Goal: Use online tool/utility: Utilize a website feature to perform a specific function

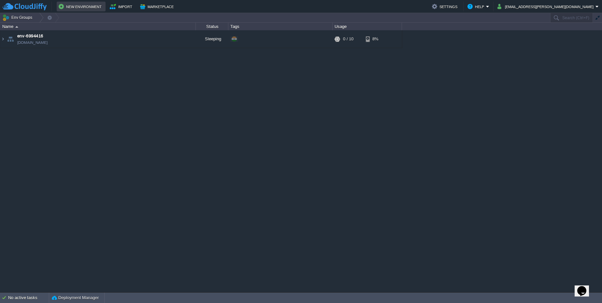
click at [98, 6] on button "New Environment" at bounding box center [81, 7] width 45 height 8
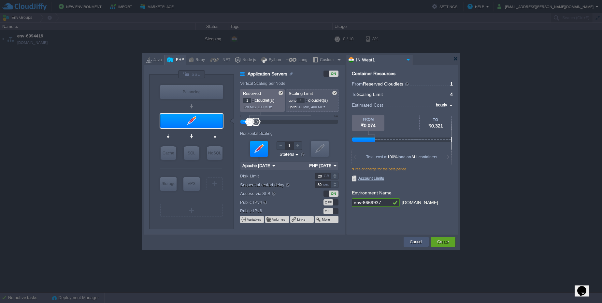
click at [422, 238] on div "Cancel" at bounding box center [415, 242] width 15 height 10
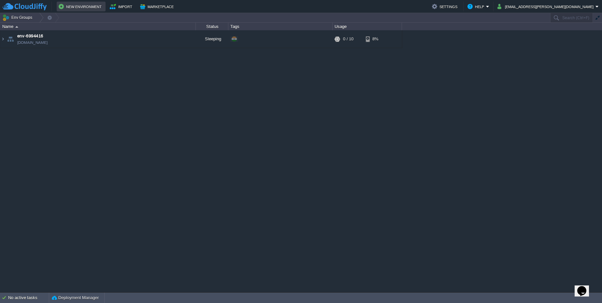
click at [93, 2] on td "New Environment" at bounding box center [81, 7] width 49 height 10
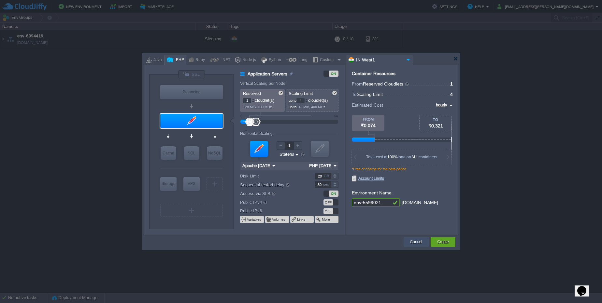
drag, startPoint x: 423, startPoint y: 246, endPoint x: 330, endPoint y: 161, distance: 125.8
click at [423, 245] on div "Cancel" at bounding box center [415, 242] width 25 height 10
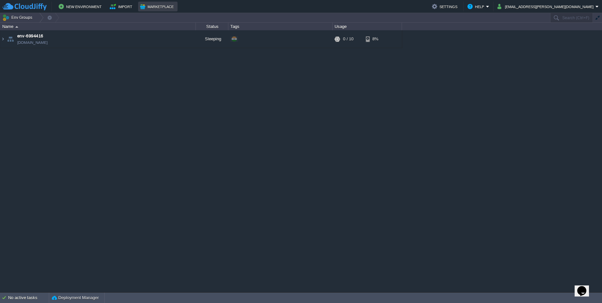
click at [163, 9] on button "Marketplace" at bounding box center [157, 7] width 35 height 8
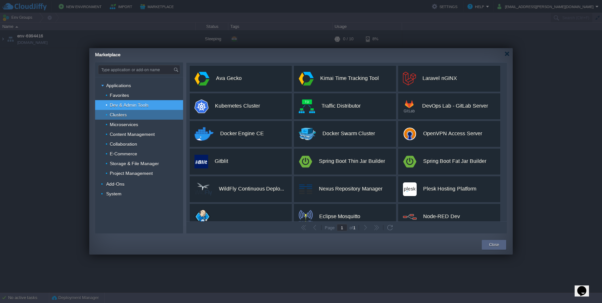
click at [137, 118] on div "Clusters" at bounding box center [139, 115] width 88 height 10
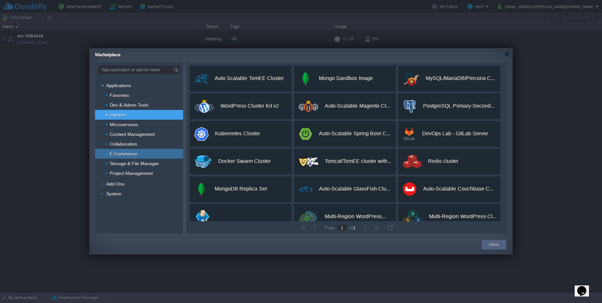
click at [166, 153] on div "E-Commerce" at bounding box center [139, 154] width 88 height 10
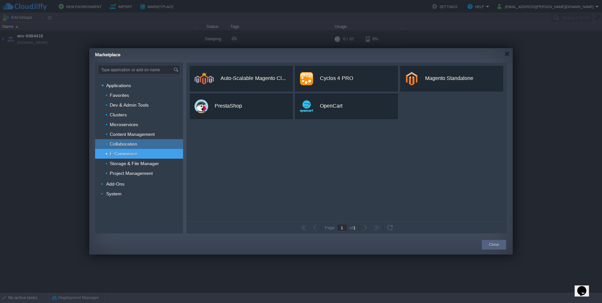
click at [160, 141] on div "Collaboration" at bounding box center [139, 144] width 88 height 10
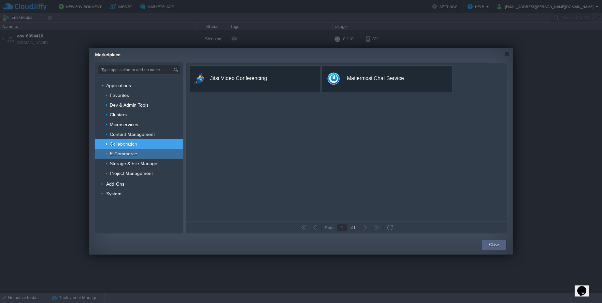
click at [150, 158] on div "E-Commerce" at bounding box center [139, 154] width 88 height 10
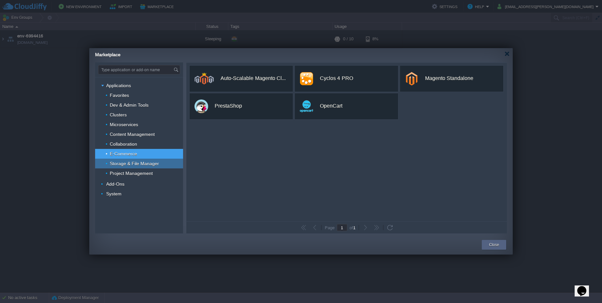
click at [151, 164] on span "Storage & File Manager" at bounding box center [134, 164] width 51 height 6
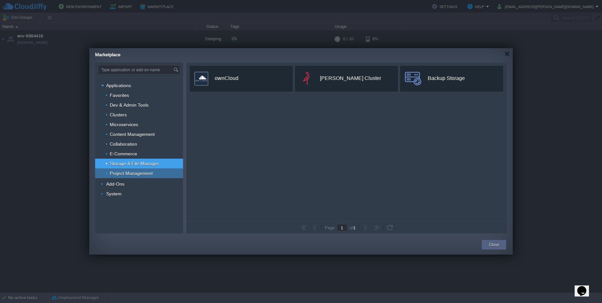
click at [148, 173] on span "Project Management" at bounding box center [131, 174] width 45 height 6
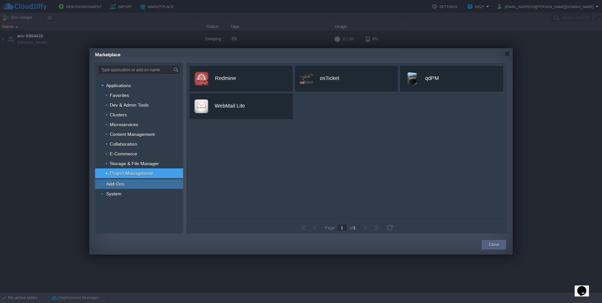
click at [145, 181] on div "Add-Ons" at bounding box center [139, 184] width 88 height 10
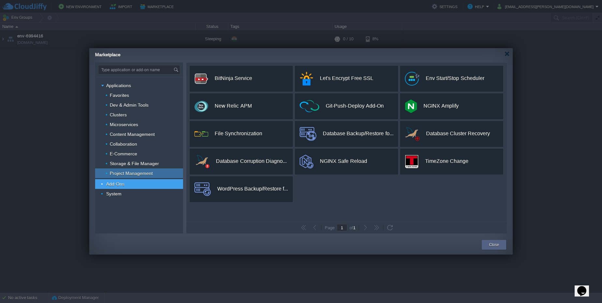
click at [145, 176] on div "Project Management" at bounding box center [139, 174] width 88 height 10
type input "Type application or add-on name"
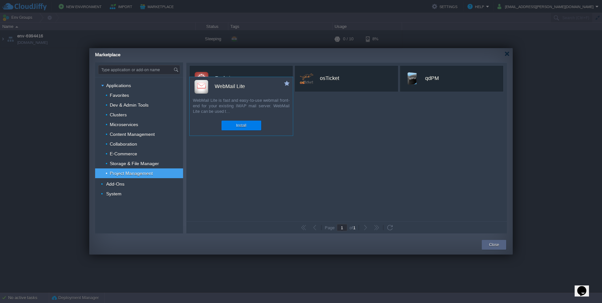
click at [249, 108] on div "WebMail Lite is fast and easy-to-use webmail front-end for your existing IMAP m…" at bounding box center [240, 107] width 103 height 18
click at [242, 124] on button "Install" at bounding box center [241, 125] width 10 height 7
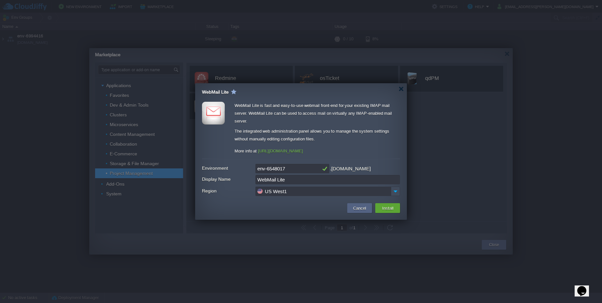
click at [356, 190] on input "US West1" at bounding box center [322, 191] width 135 height 9
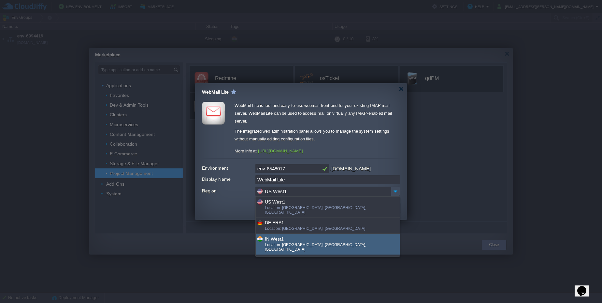
click at [305, 237] on div "IN West1" at bounding box center [332, 238] width 134 height 7
type input "IN West1"
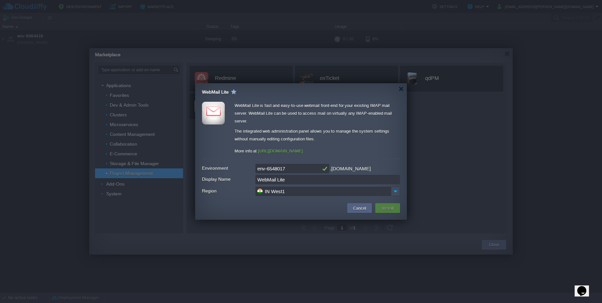
click at [385, 206] on button "Install" at bounding box center [387, 208] width 15 height 8
click at [385, 209] on button "Install" at bounding box center [387, 208] width 15 height 8
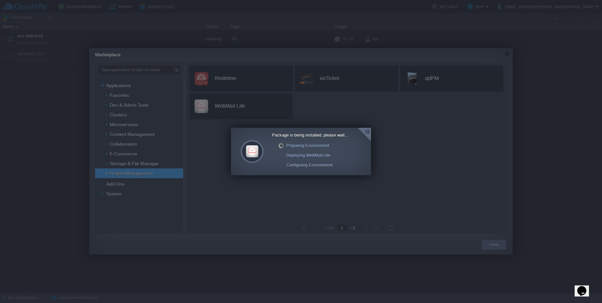
click at [366, 131] on div at bounding box center [363, 134] width 13 height 13
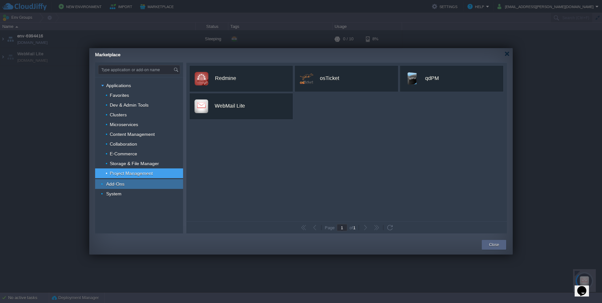
click at [174, 182] on div "Add-Ons" at bounding box center [139, 184] width 88 height 10
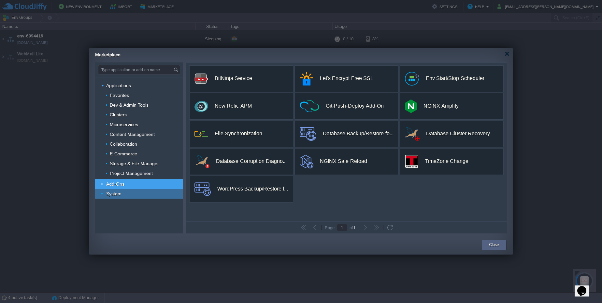
click at [126, 196] on div "System" at bounding box center [139, 194] width 88 height 10
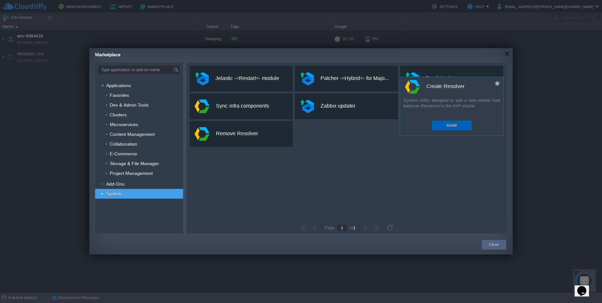
click at [454, 127] on button "Install" at bounding box center [451, 125] width 10 height 7
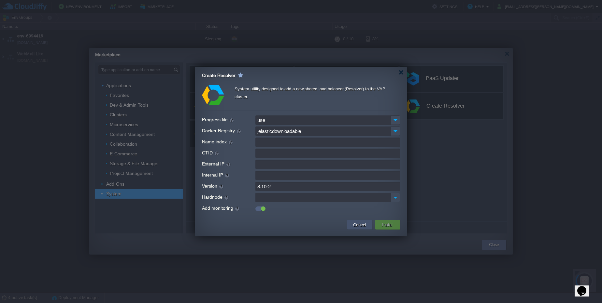
click at [357, 222] on button "Cancel" at bounding box center [359, 225] width 17 height 8
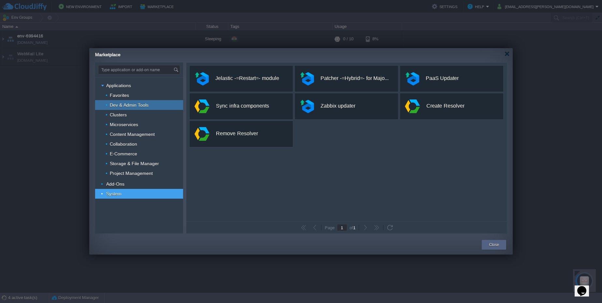
click at [135, 101] on div "Dev & Admin Tools" at bounding box center [139, 105] width 88 height 10
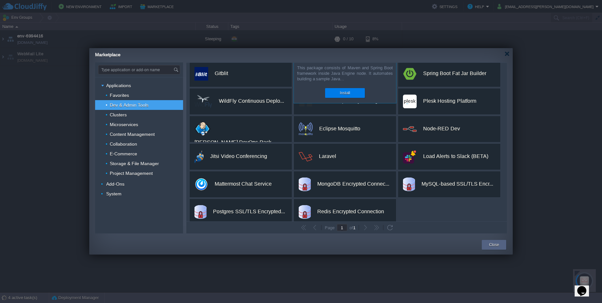
scroll to position [94, 0]
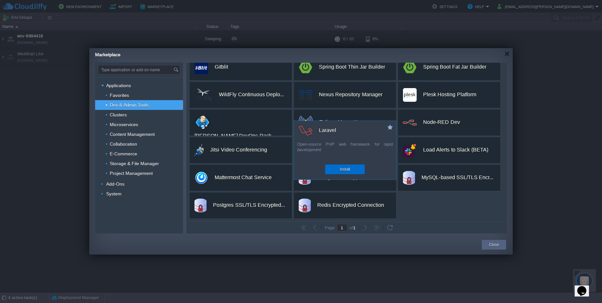
click at [351, 172] on div "Install" at bounding box center [345, 170] width 30 height 10
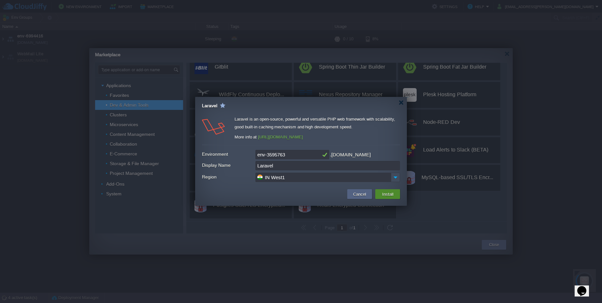
click at [387, 196] on button "Install" at bounding box center [387, 194] width 15 height 8
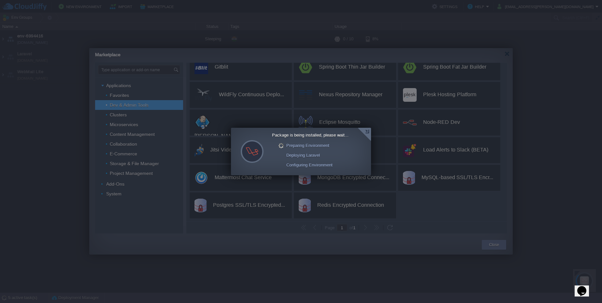
click at [368, 135] on div at bounding box center [363, 134] width 13 height 13
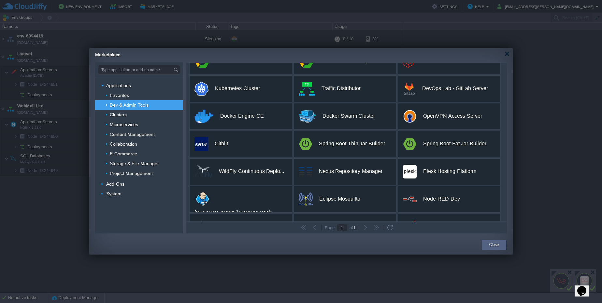
scroll to position [0, 0]
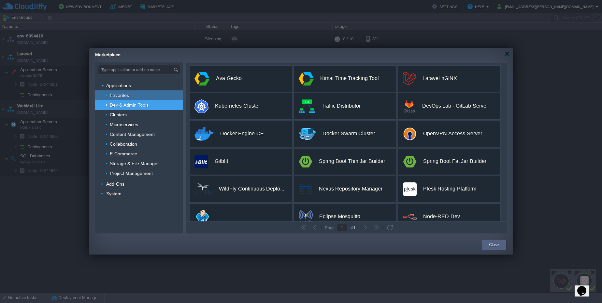
click at [144, 99] on div "Favorites" at bounding box center [139, 95] width 88 height 10
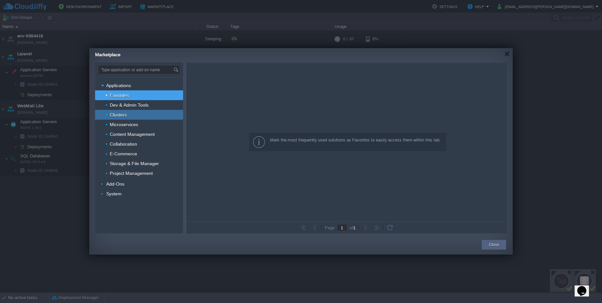
click at [146, 115] on div "Clusters" at bounding box center [139, 115] width 88 height 10
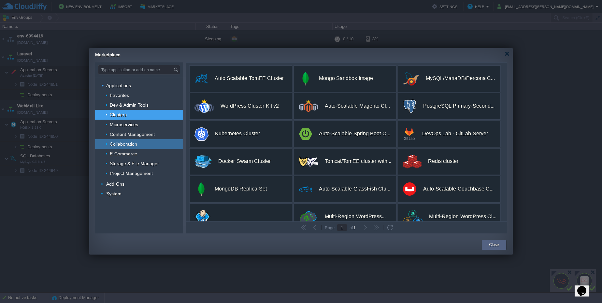
click at [137, 144] on span "Collaboration" at bounding box center [123, 144] width 29 height 6
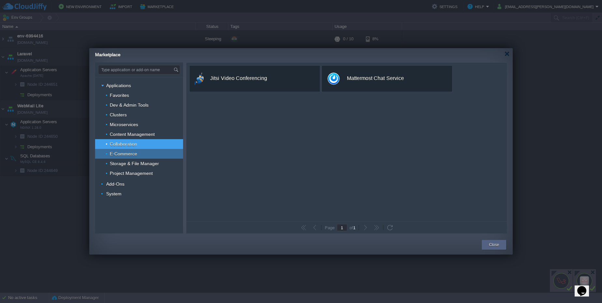
click at [137, 156] on span "E-Commerce" at bounding box center [123, 154] width 29 height 6
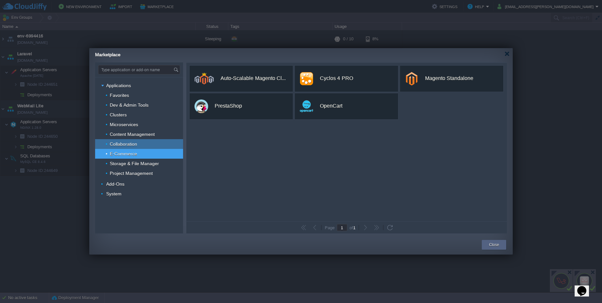
click at [136, 144] on span "Collaboration" at bounding box center [123, 144] width 29 height 6
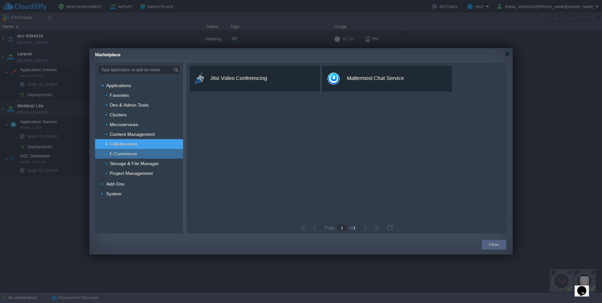
click at [136, 151] on span "E-Commerce" at bounding box center [123, 154] width 29 height 6
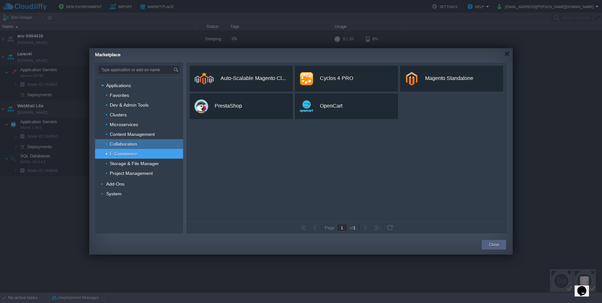
click at [136, 146] on span "Collaboration" at bounding box center [123, 144] width 29 height 6
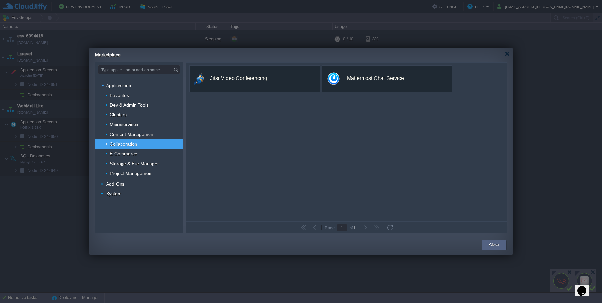
click at [390, 84] on div "custom Mattermost Chat Service Mattermost is an open-source, self-hostable onli…" at bounding box center [386, 78] width 131 height 27
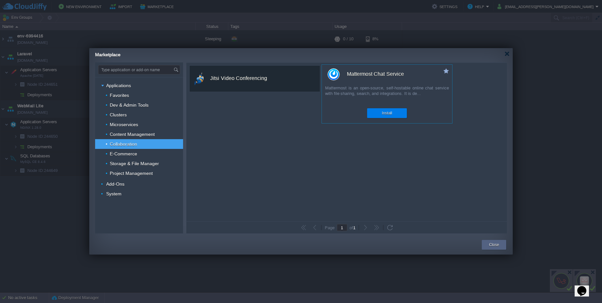
click at [386, 118] on div "custom Mattermost Chat Service Mattermost is an open-source, self-hostable onli…" at bounding box center [386, 93] width 131 height 59
drag, startPoint x: 371, startPoint y: 79, endPoint x: 369, endPoint y: 107, distance: 28.1
click at [371, 79] on div "Mattermost Chat Service" at bounding box center [375, 74] width 57 height 14
click at [371, 113] on div "Install" at bounding box center [387, 113] width 40 height 10
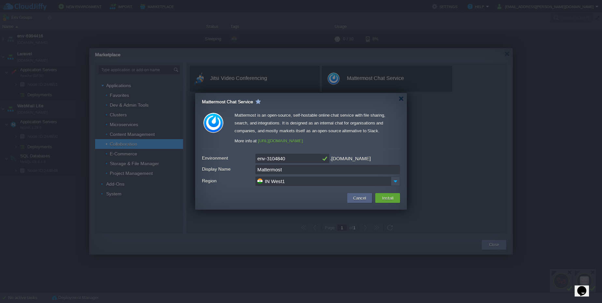
click at [384, 197] on button "Install" at bounding box center [387, 198] width 15 height 8
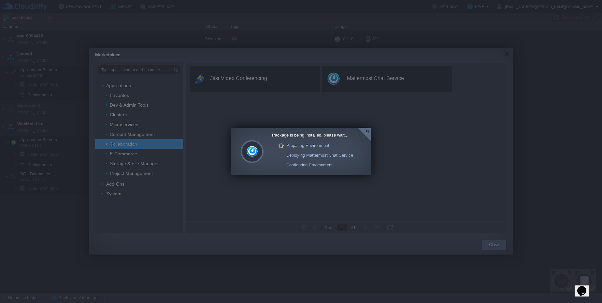
click at [367, 131] on div at bounding box center [363, 134] width 13 height 13
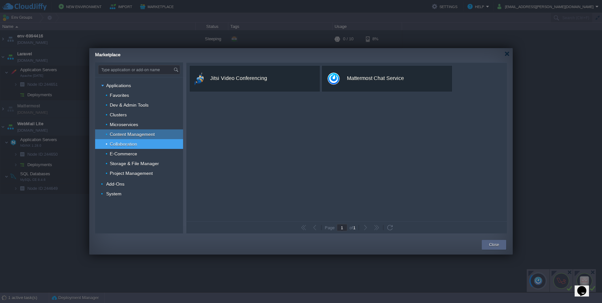
click at [170, 137] on div "Content Management" at bounding box center [139, 135] width 88 height 10
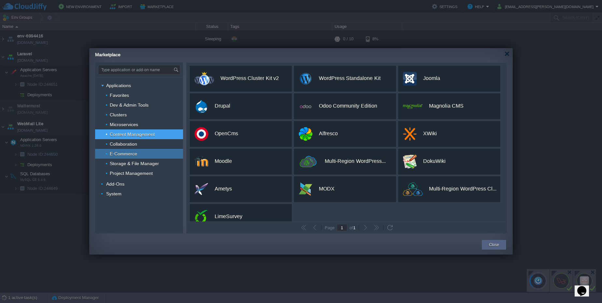
click at [158, 151] on div "E-Commerce" at bounding box center [139, 154] width 88 height 10
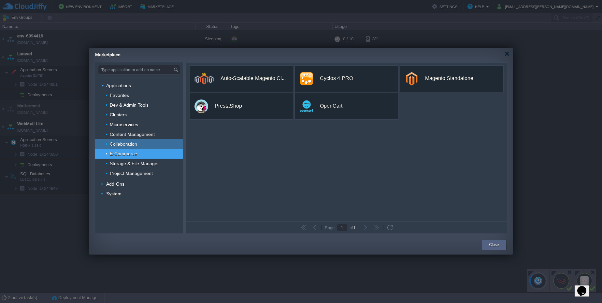
click at [158, 144] on div "Collaboration" at bounding box center [139, 144] width 88 height 10
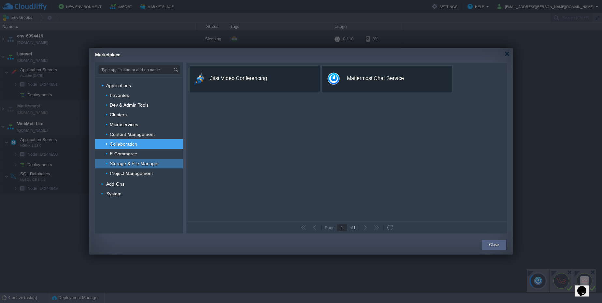
click at [153, 164] on span "Storage & File Manager" at bounding box center [134, 164] width 51 height 6
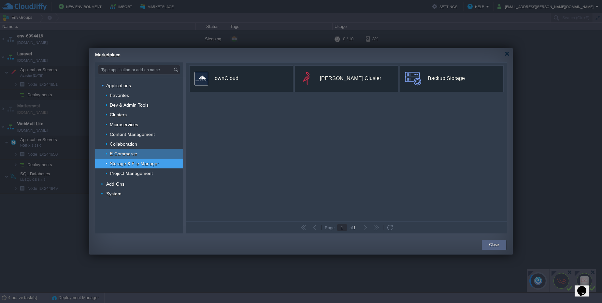
click at [152, 154] on div "E-Commerce" at bounding box center [139, 154] width 88 height 10
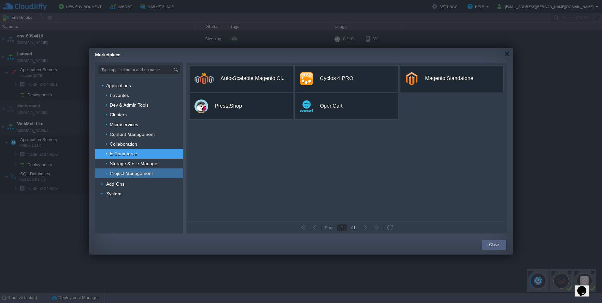
click at [153, 173] on div "Project Management" at bounding box center [139, 174] width 88 height 10
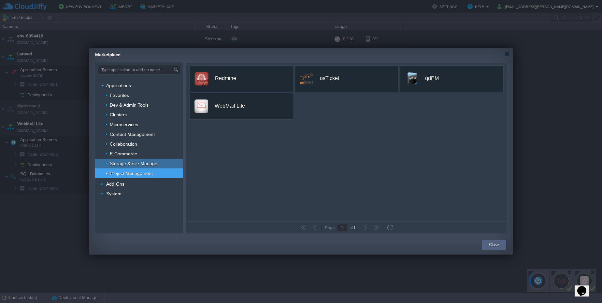
click at [153, 163] on span "Storage & File Manager" at bounding box center [134, 164] width 51 height 6
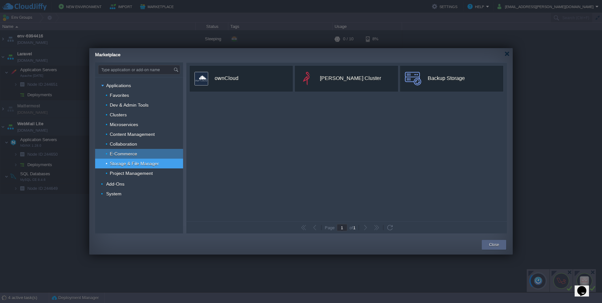
click at [150, 153] on div "E-Commerce" at bounding box center [139, 154] width 88 height 10
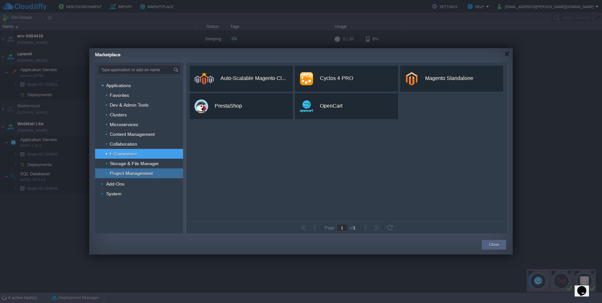
click at [157, 171] on div "Project Management" at bounding box center [139, 174] width 88 height 10
type input "Type application or add-on name"
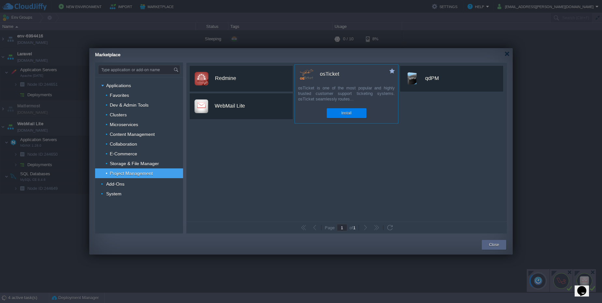
click at [309, 78] on img at bounding box center [306, 75] width 14 height 14
click at [340, 116] on div "Install" at bounding box center [346, 113] width 30 height 10
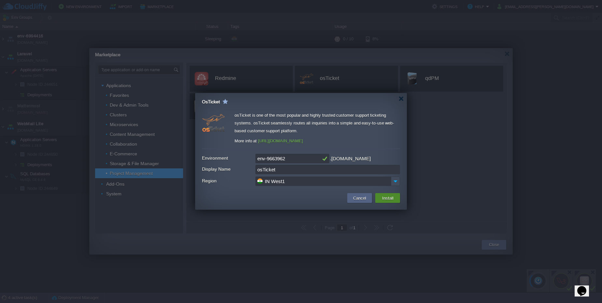
click at [391, 198] on button "Install" at bounding box center [387, 198] width 15 height 8
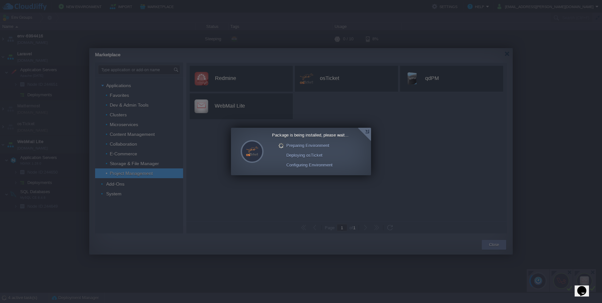
click at [370, 135] on div at bounding box center [363, 134] width 13 height 13
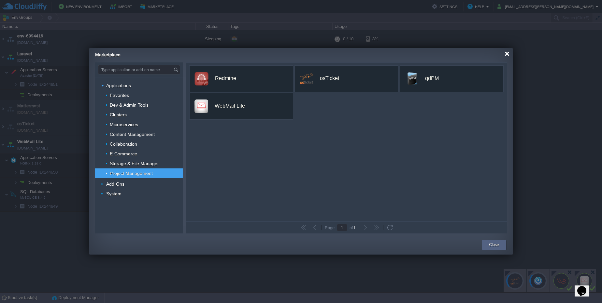
click at [506, 53] on div at bounding box center [506, 53] width 5 height 5
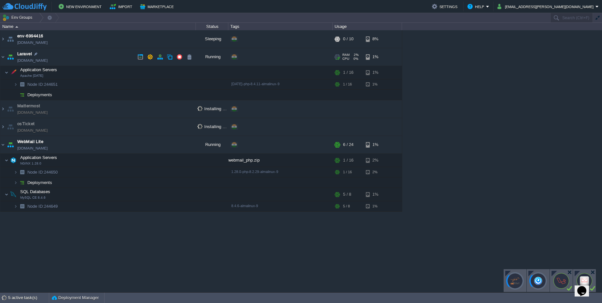
click at [45, 61] on link "[DOMAIN_NAME]" at bounding box center [32, 60] width 30 height 7
click at [39, 149] on link "[DOMAIN_NAME]" at bounding box center [32, 148] width 30 height 7
click at [11, 183] on img at bounding box center [9, 181] width 9 height 6
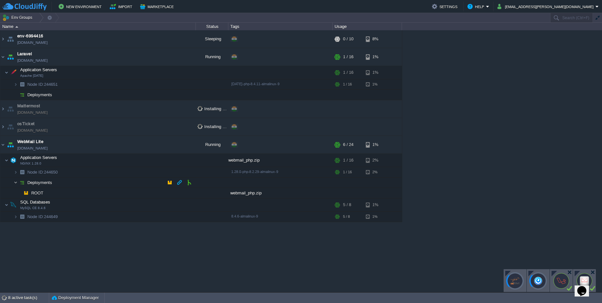
click at [16, 185] on img at bounding box center [16, 183] width 4 height 10
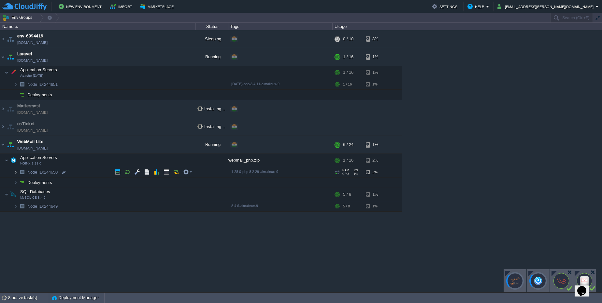
click at [15, 172] on img at bounding box center [16, 172] width 4 height 10
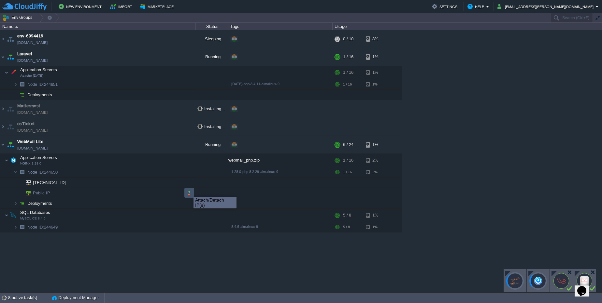
click at [188, 191] on button "button" at bounding box center [189, 193] width 6 height 6
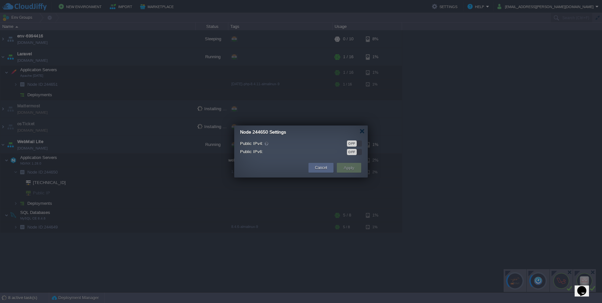
click at [351, 142] on div "OFF" at bounding box center [352, 144] width 10 height 6
click at [356, 164] on td "Apply" at bounding box center [349, 168] width 24 height 10
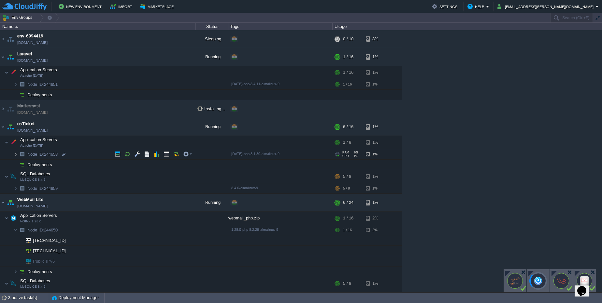
click at [15, 156] on img at bounding box center [16, 154] width 4 height 10
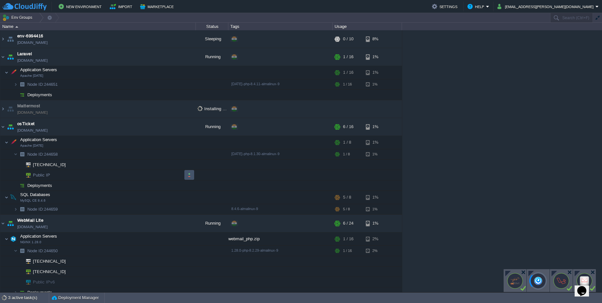
click at [191, 173] on button "button" at bounding box center [189, 175] width 6 height 6
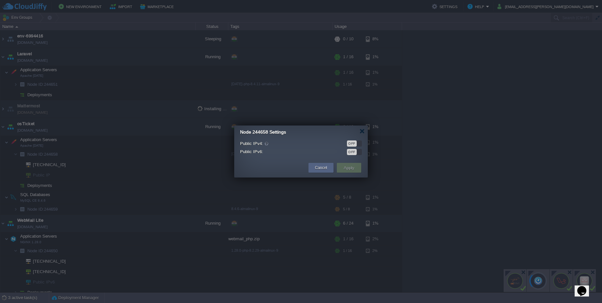
click at [350, 144] on div "OFF" at bounding box center [352, 144] width 10 height 6
click at [353, 167] on button "Apply" at bounding box center [348, 168] width 15 height 8
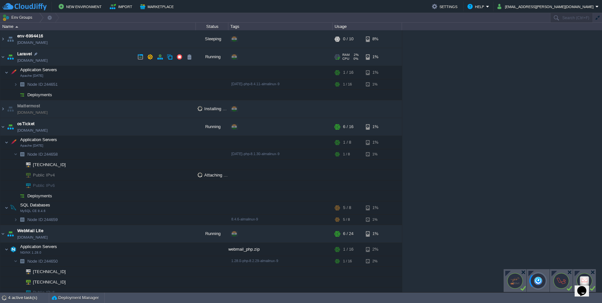
click at [21, 61] on link "[DOMAIN_NAME]" at bounding box center [32, 60] width 30 height 7
click at [15, 84] on img at bounding box center [16, 84] width 4 height 10
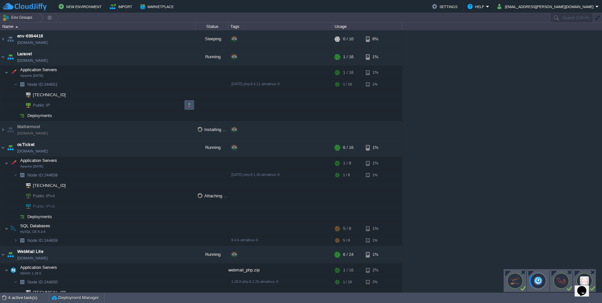
click at [191, 104] on button "button" at bounding box center [189, 105] width 6 height 6
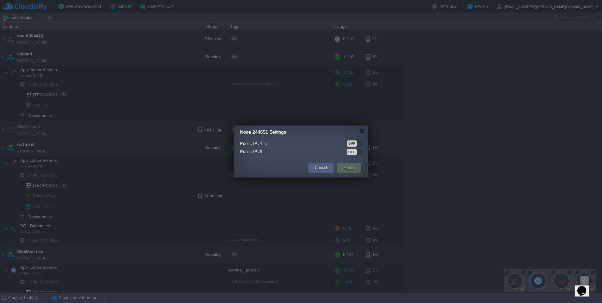
click at [352, 143] on div "OFF" at bounding box center [352, 144] width 10 height 6
click at [346, 167] on button "Apply" at bounding box center [348, 168] width 15 height 8
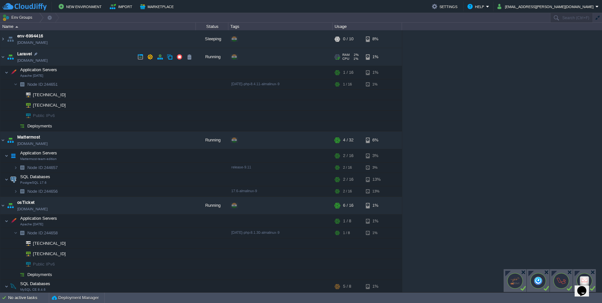
click at [62, 62] on td "Laravel [DOMAIN_NAME]" at bounding box center [97, 57] width 195 height 18
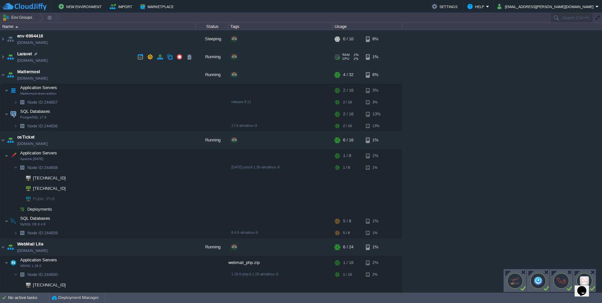
click at [48, 62] on link "[DOMAIN_NAME]" at bounding box center [32, 60] width 30 height 7
click at [6, 77] on td "Mattermost [DOMAIN_NAME]" at bounding box center [97, 75] width 195 height 18
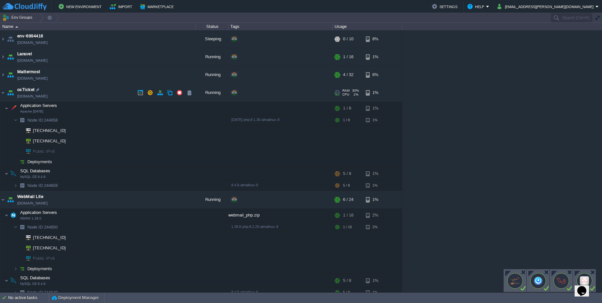
click at [26, 97] on link "[DOMAIN_NAME]" at bounding box center [32, 96] width 30 height 7
click at [65, 142] on div at bounding box center [65, 141] width 6 height 6
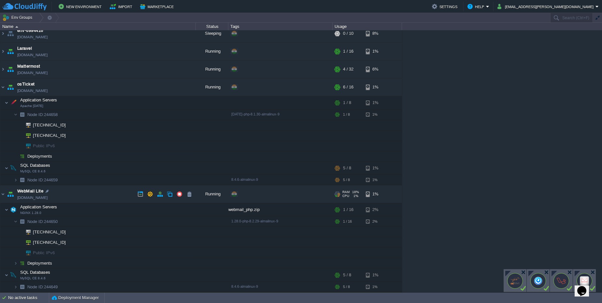
click at [48, 196] on link "[DOMAIN_NAME]" at bounding box center [32, 198] width 30 height 7
click at [67, 241] on div at bounding box center [67, 243] width 6 height 6
type input "[TECHNICAL_ID]"
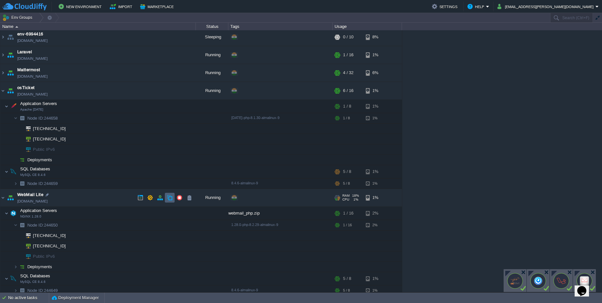
scroll to position [0, 0]
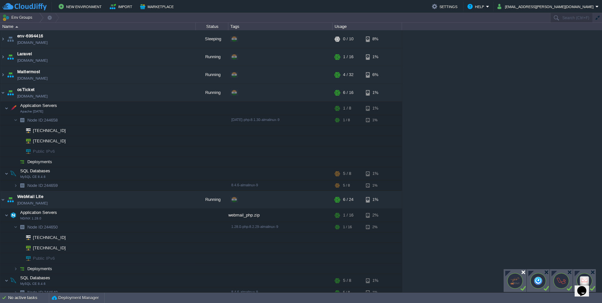
click at [523, 273] on div at bounding box center [522, 272] width 5 height 5
click at [548, 272] on div at bounding box center [546, 272] width 5 height 5
click at [567, 271] on div at bounding box center [569, 272] width 5 height 5
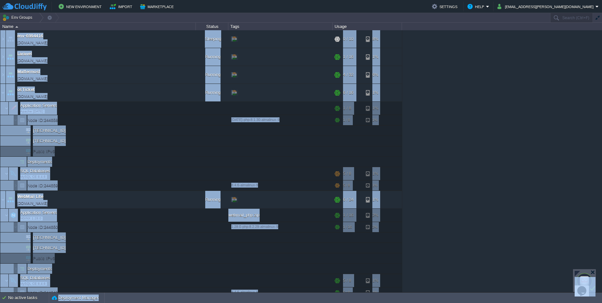
drag, startPoint x: 581, startPoint y: 272, endPoint x: 559, endPoint y: 271, distance: 22.2
click at [559, 272] on body "New Environment Import Marketplace Bonus ₹0.00 Upgrade Account Settings Help [E…" at bounding box center [301, 151] width 602 height 303
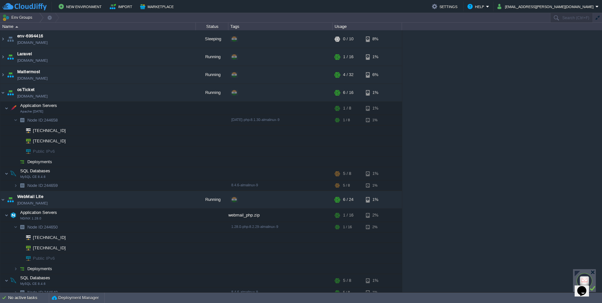
click at [567, 259] on div "env-6994416 [DOMAIN_NAME] Sleeping + Add to Env Group RAM 0% CPU 0% 0 / 10 8% L…" at bounding box center [301, 161] width 602 height 262
click at [592, 271] on div at bounding box center [592, 272] width 5 height 5
click at [2, 41] on img at bounding box center [2, 39] width 5 height 18
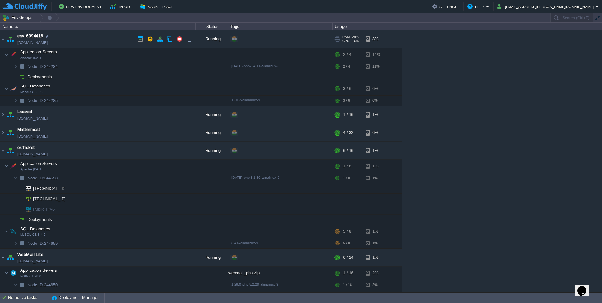
click at [48, 42] on link "[DOMAIN_NAME]" at bounding box center [32, 42] width 30 height 7
click at [18, 103] on img at bounding box center [22, 101] width 9 height 10
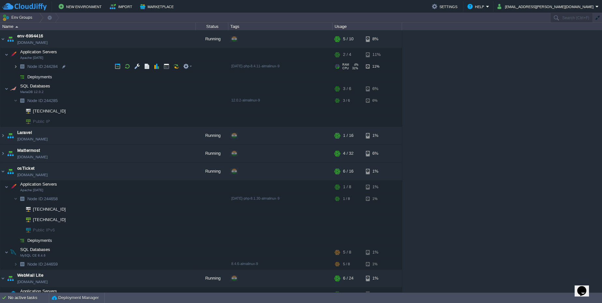
click at [14, 68] on td "Node ID: 244284" at bounding box center [97, 67] width 195 height 10
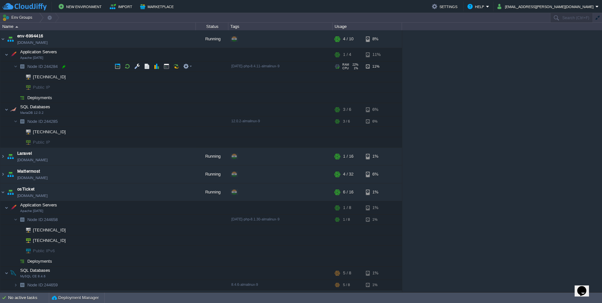
click at [63, 67] on div at bounding box center [64, 67] width 6 height 6
click at [63, 123] on div at bounding box center [64, 122] width 6 height 6
type input "244285"
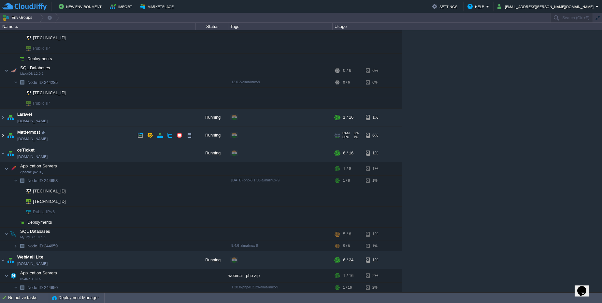
click at [1, 136] on img at bounding box center [2, 136] width 5 height 18
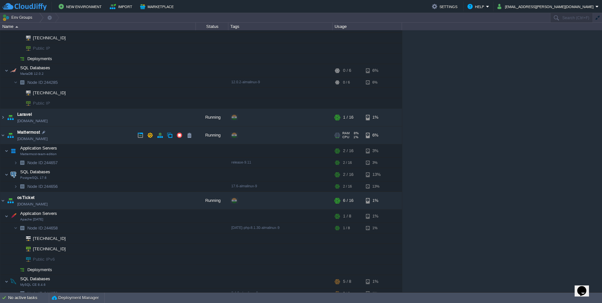
click at [45, 139] on link "[DOMAIN_NAME]" at bounding box center [32, 139] width 30 height 7
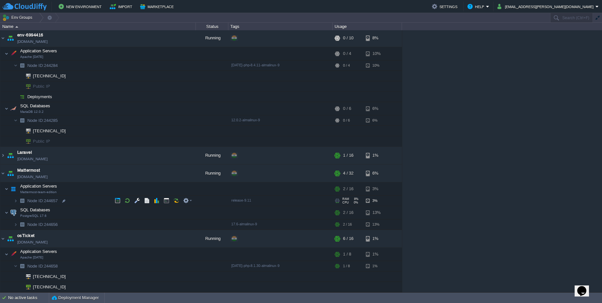
scroll to position [0, 0]
click at [159, 6] on button "Marketplace" at bounding box center [157, 7] width 35 height 8
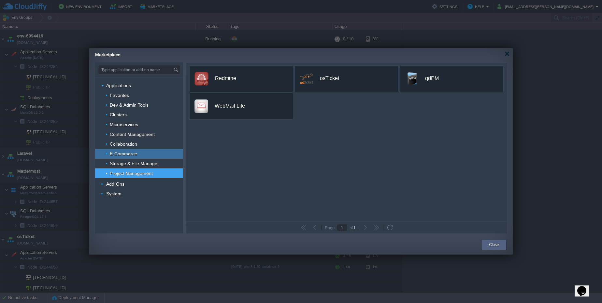
click at [138, 153] on div "E-Commerce" at bounding box center [139, 154] width 88 height 10
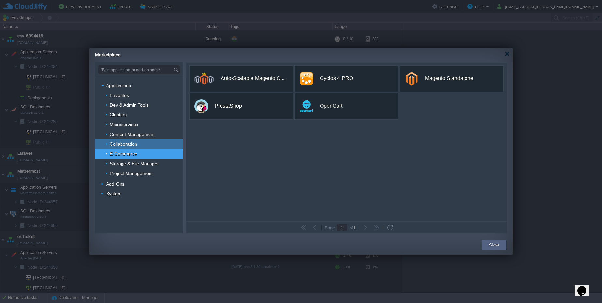
click at [137, 141] on div "Collaboration" at bounding box center [139, 144] width 88 height 10
type input "Type application or add-on name"
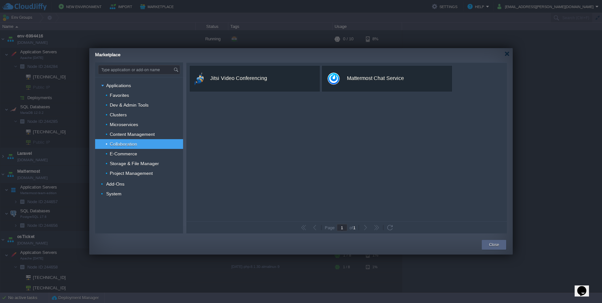
click at [506, 57] on div "Marketplace" at bounding box center [303, 53] width 417 height 11
click at [507, 53] on div at bounding box center [506, 53] width 5 height 5
